Goal: Information Seeking & Learning: Check status

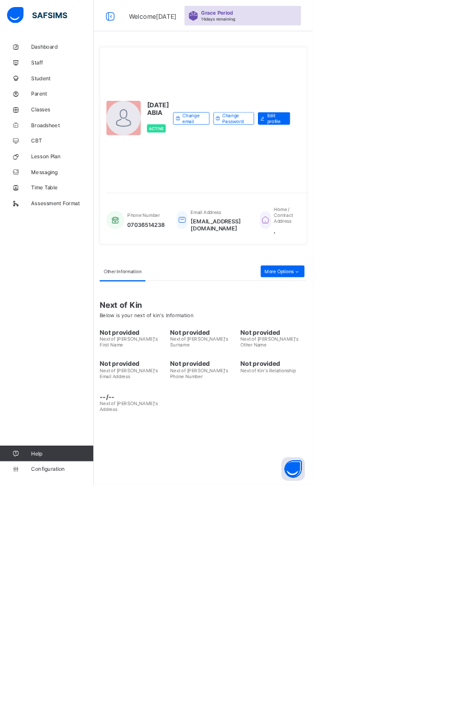
click at [75, 191] on span "Broadsheet" at bounding box center [94, 187] width 94 height 9
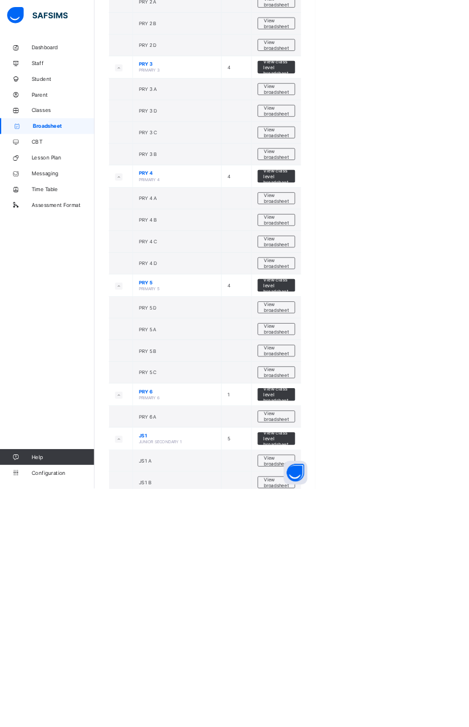
scroll to position [1096, 0]
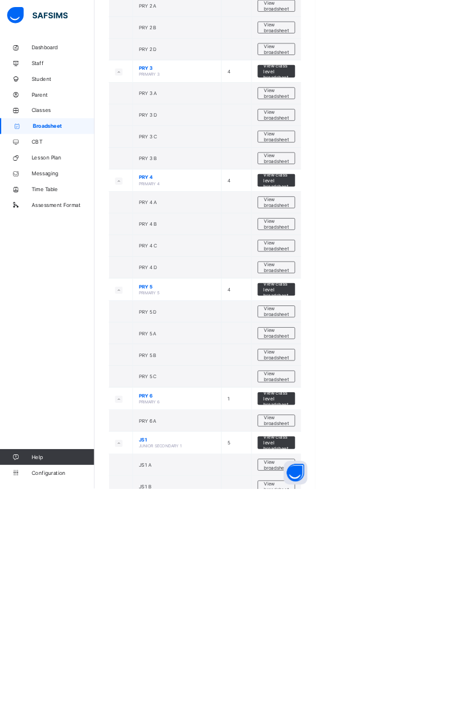
click at [408, 519] on span "View broadsheet" at bounding box center [411, 528] width 37 height 18
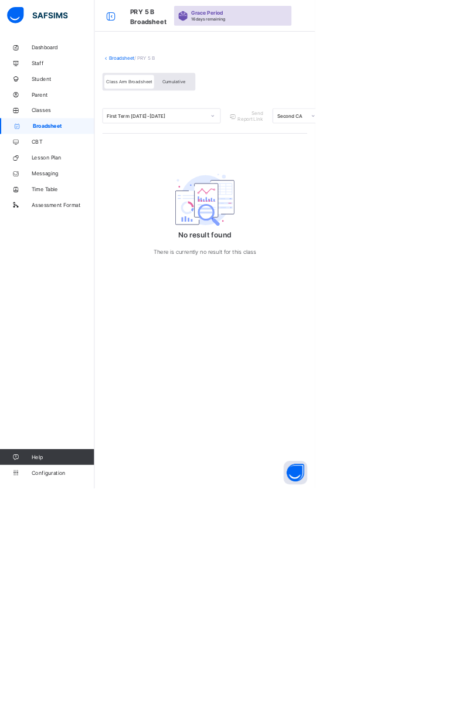
click at [262, 121] on span "Cumulative" at bounding box center [259, 122] width 34 height 8
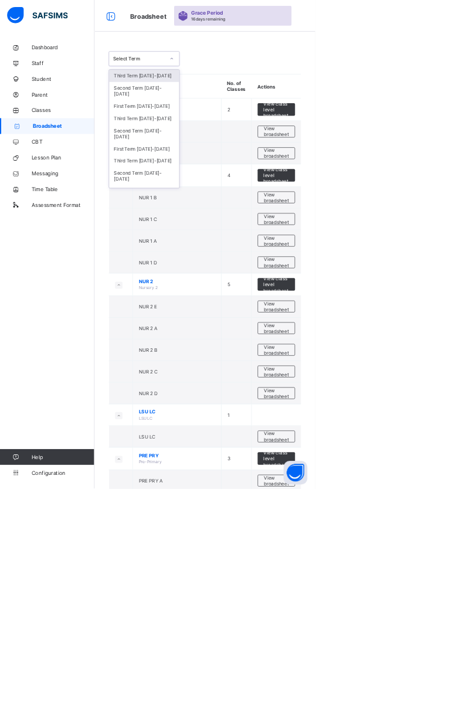
click at [225, 167] on div "Third Term [DATE]-[DATE]" at bounding box center [214, 176] width 104 height 18
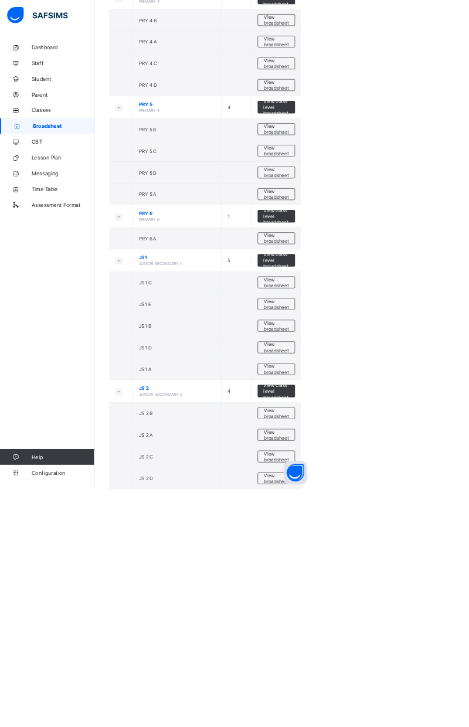
scroll to position [1407, 0]
click at [417, 185] on span "View broadsheet" at bounding box center [411, 194] width 37 height 18
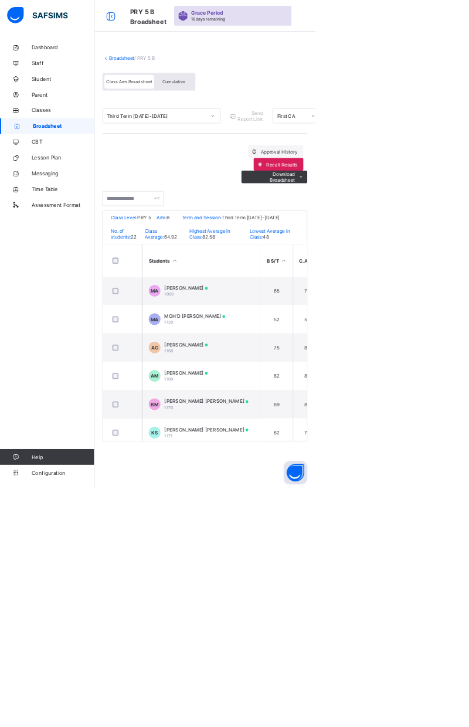
click at [338, 478] on td "MA MOH'D [PERSON_NAME] 1120" at bounding box center [300, 475] width 176 height 42
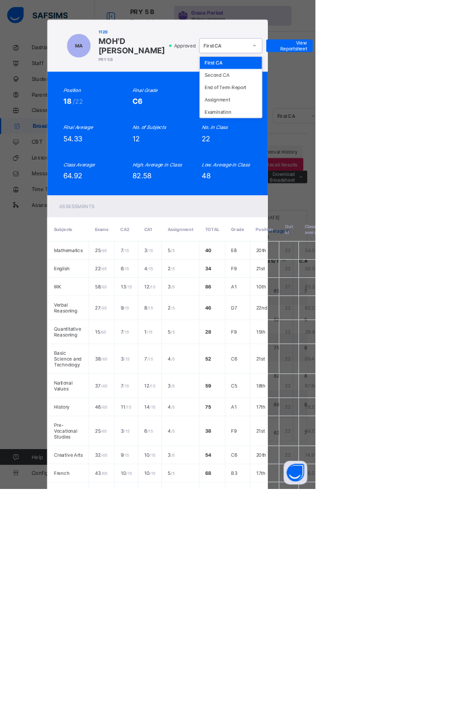
click at [468, 264] on div "MA 1120 MOH'D [PERSON_NAME] PRY 5 B Approved option First CA focused, 1 of 5. 5…" at bounding box center [234, 363] width 469 height 727
click at [468, 244] on div "MA 1120 MOH'D [PERSON_NAME] PRY 5 B Approved First CA View Reportsheet Position…" at bounding box center [234, 363] width 469 height 727
click at [93, 426] on div "MA 1120 MOH'D [PERSON_NAME] PRY 5 B Approved First CA View Reportsheet Position…" at bounding box center [234, 363] width 469 height 727
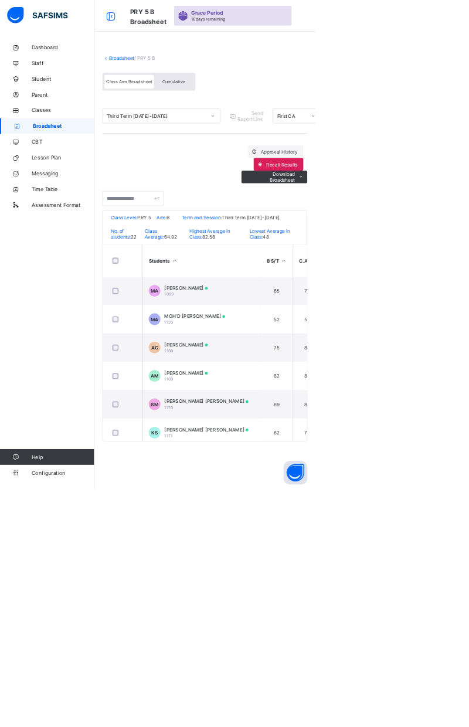
click at [272, 125] on div "Cumulative" at bounding box center [258, 121] width 59 height 21
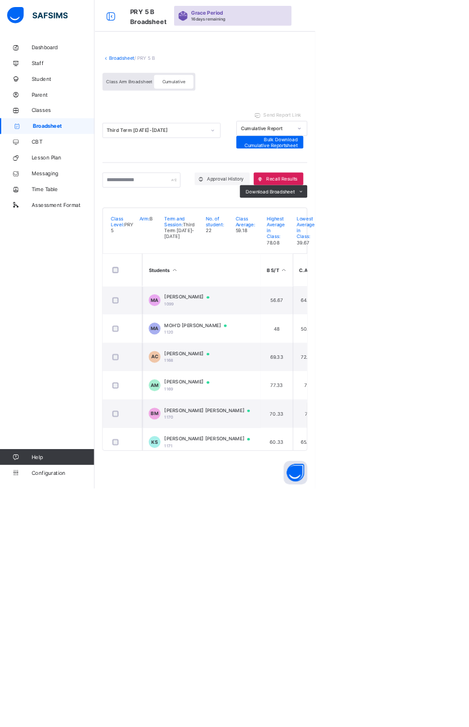
click at [342, 509] on td "MA MOH'D [PERSON_NAME] 1120" at bounding box center [300, 489] width 176 height 42
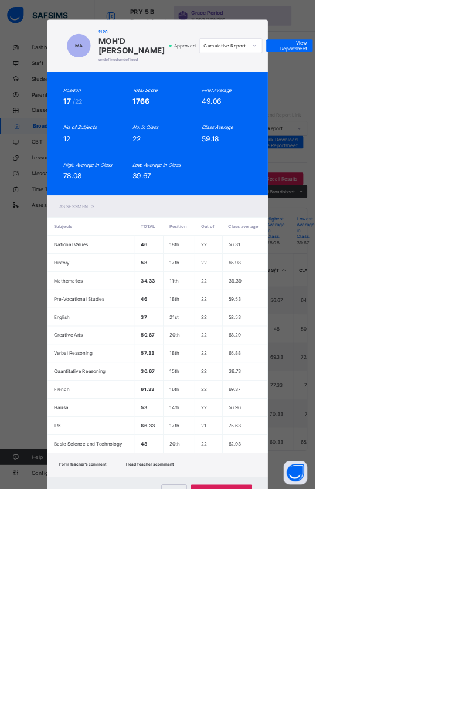
click at [457, 77] on span "View Reportsheet" at bounding box center [431, 68] width 52 height 18
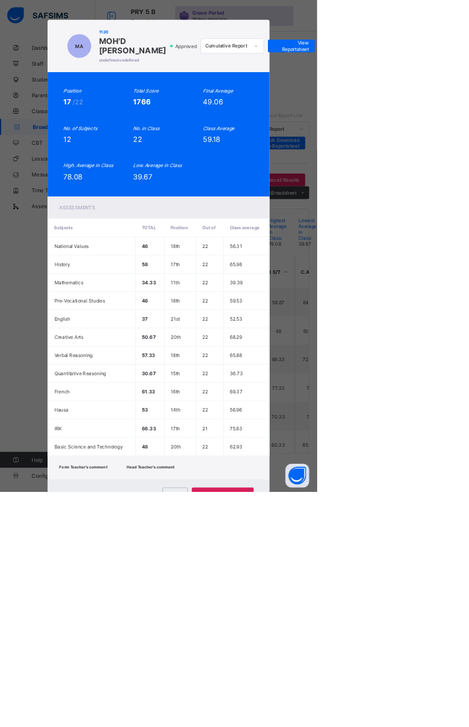
click at [278, 726] on div "Close" at bounding box center [259, 730] width 38 height 19
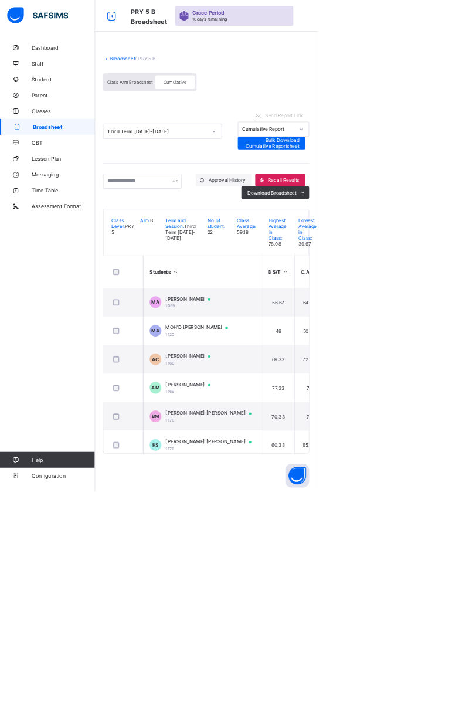
click at [75, 189] on span "Broadsheet" at bounding box center [95, 187] width 92 height 9
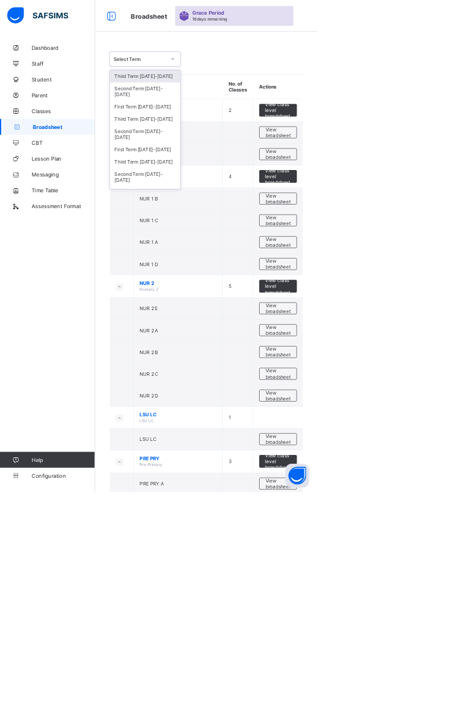
click at [236, 167] on div "Third Term [DATE]-[DATE]" at bounding box center [214, 176] width 104 height 18
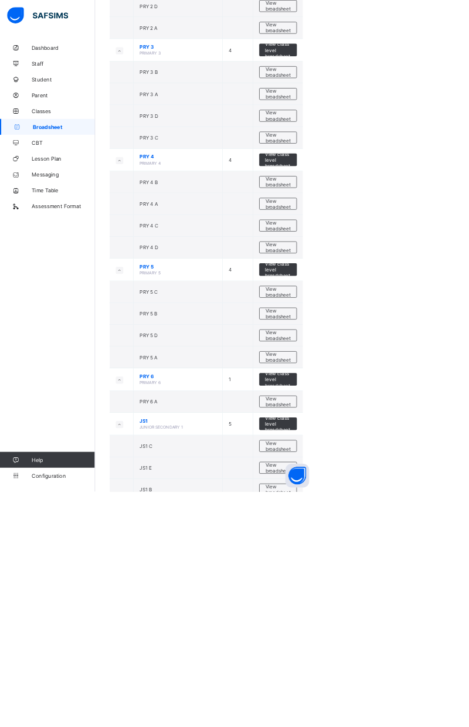
scroll to position [1218, 0]
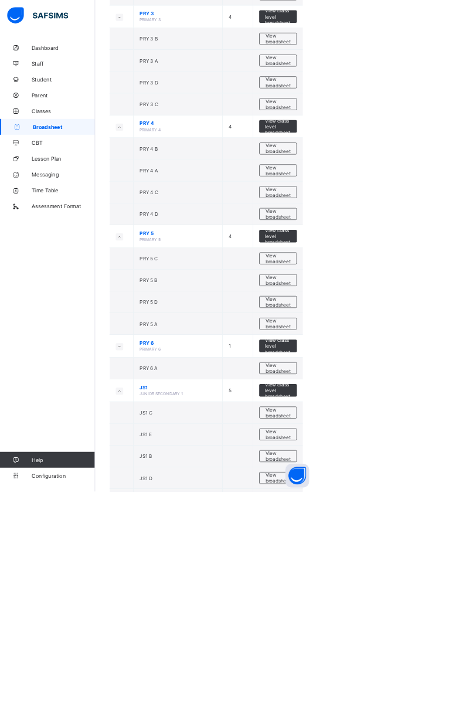
click at [412, 470] on span "View broadsheet" at bounding box center [411, 479] width 37 height 18
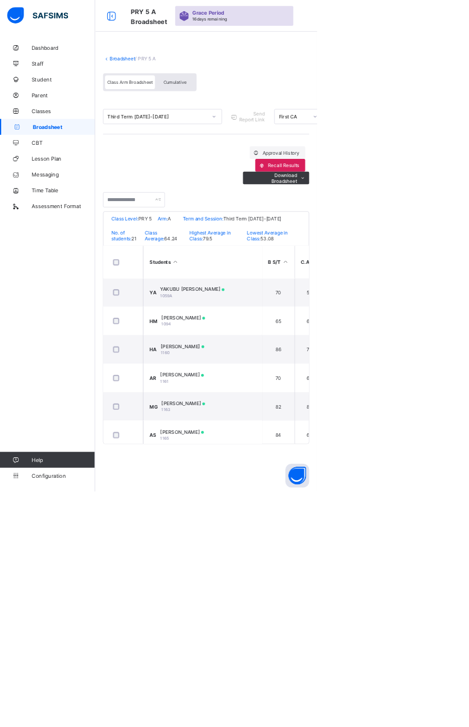
click at [261, 118] on span "Cumulative" at bounding box center [259, 122] width 34 height 8
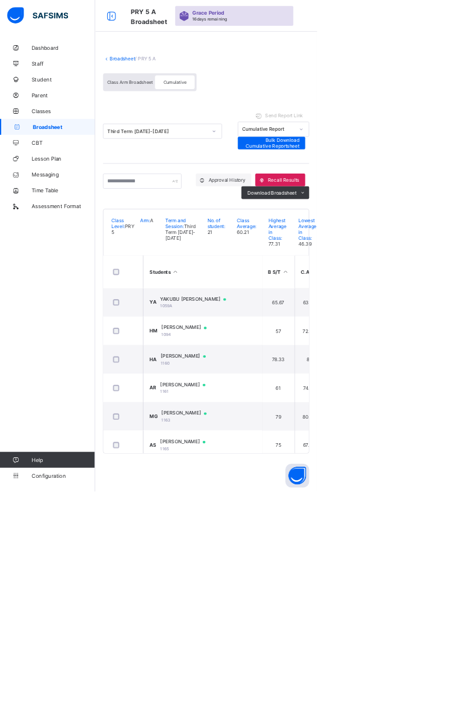
click at [318, 447] on span "YAKUBU [PERSON_NAME]" at bounding box center [291, 441] width 108 height 9
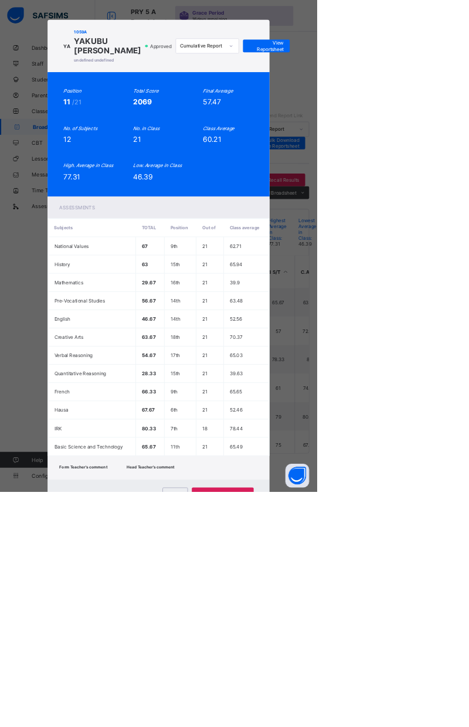
click at [420, 77] on span "View Reportsheet" at bounding box center [394, 68] width 52 height 18
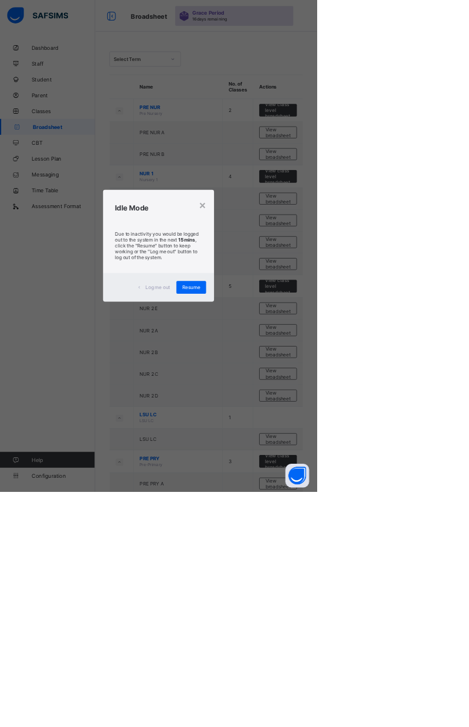
click at [305, 312] on div "×" at bounding box center [299, 303] width 11 height 20
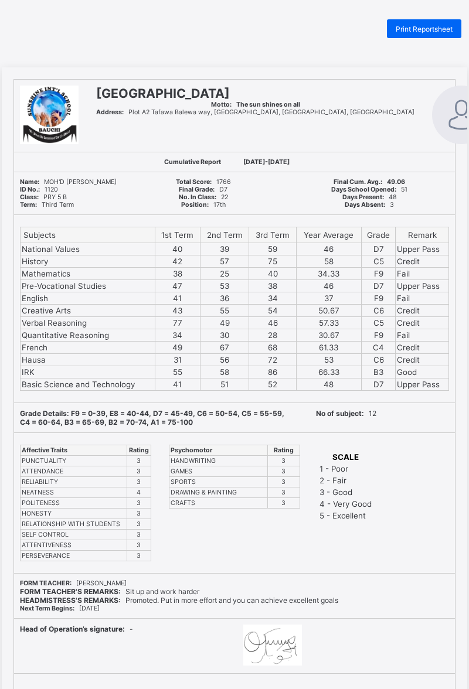
scroll to position [39, 0]
